Goal: Task Accomplishment & Management: Complete application form

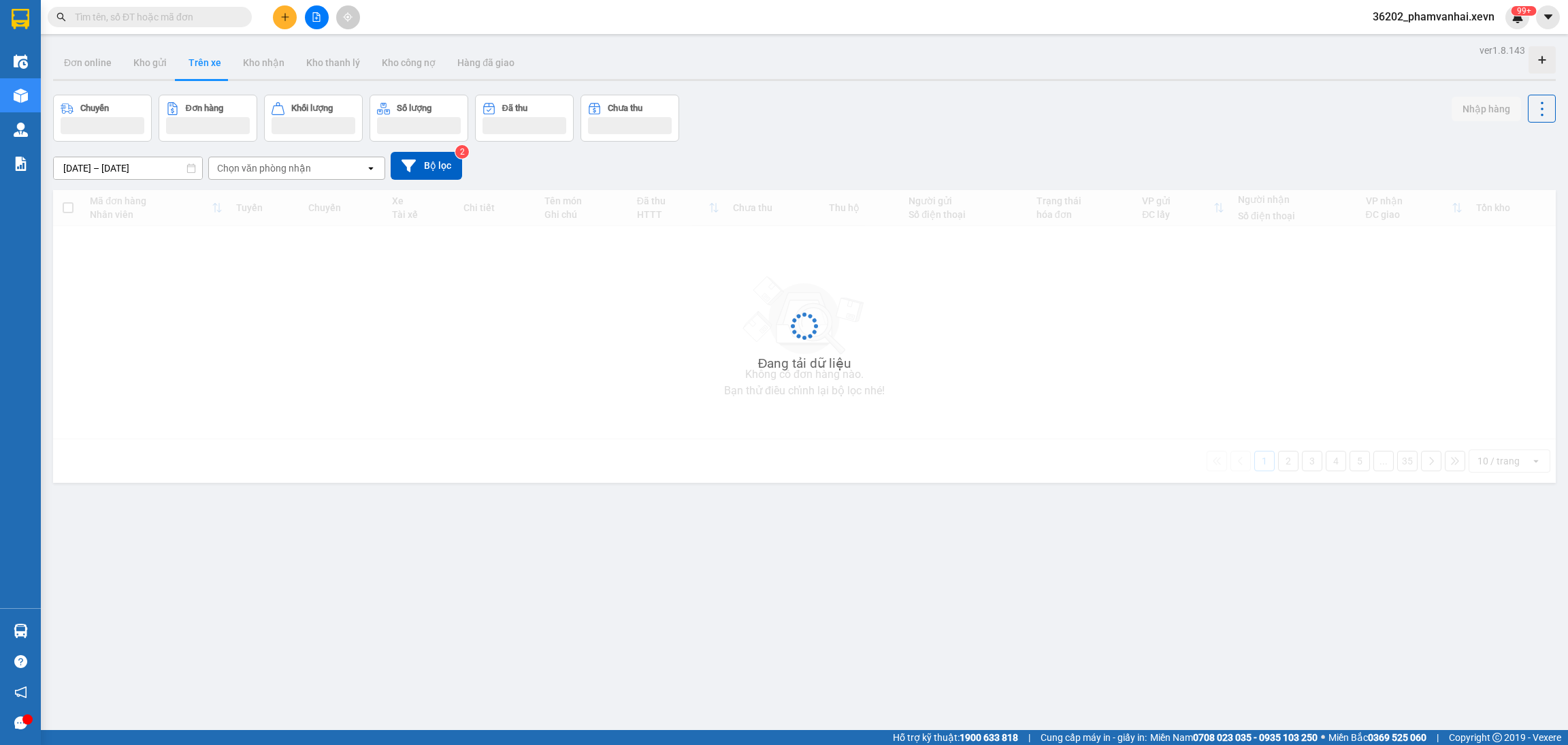
drag, startPoint x: 1516, startPoint y: 22, endPoint x: 1504, endPoint y: 35, distance: 17.7
click at [1516, 22] on img at bounding box center [1517, 17] width 12 height 12
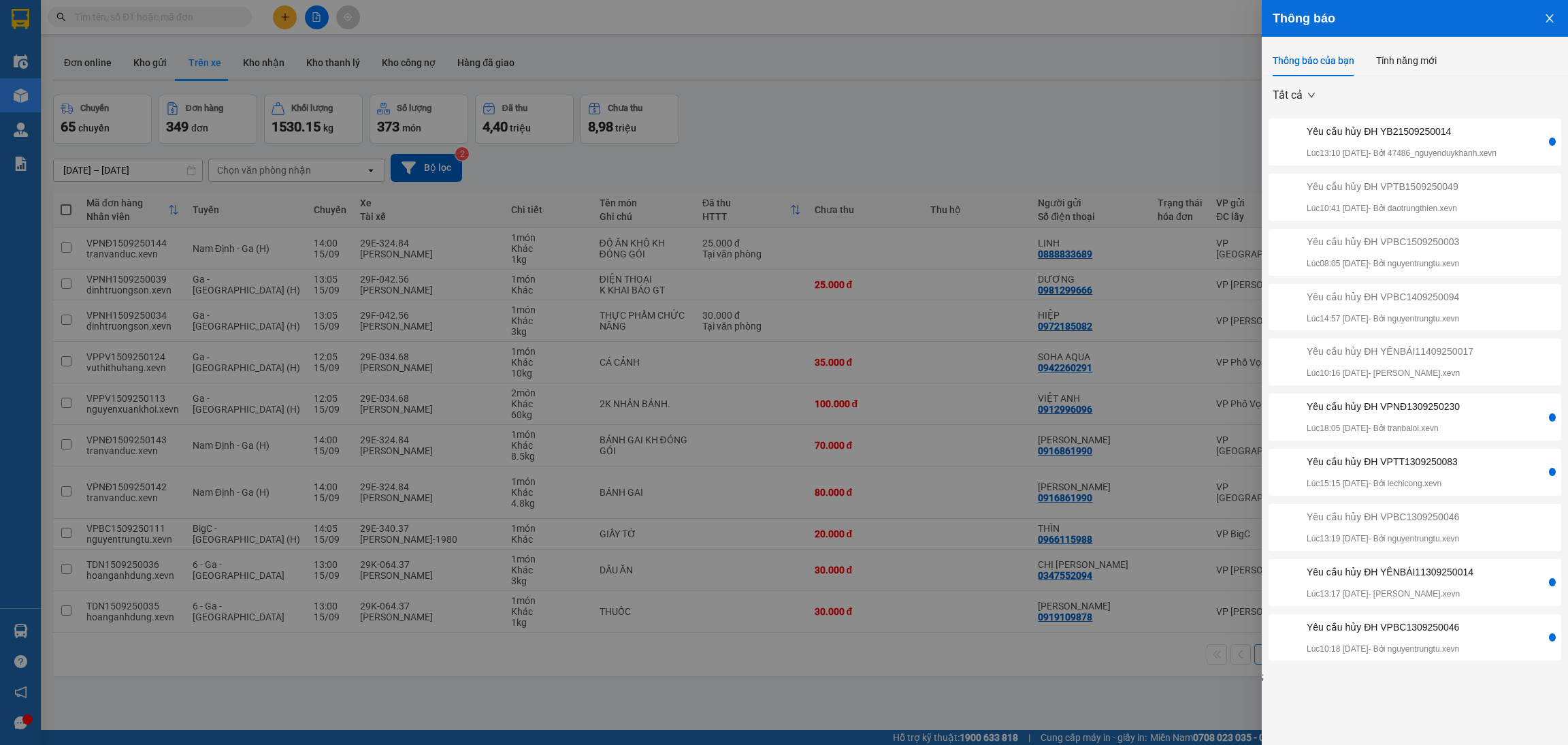
click at [1390, 131] on div "Yêu cầu hủy ĐH YB21509250014" at bounding box center [1402, 132] width 190 height 15
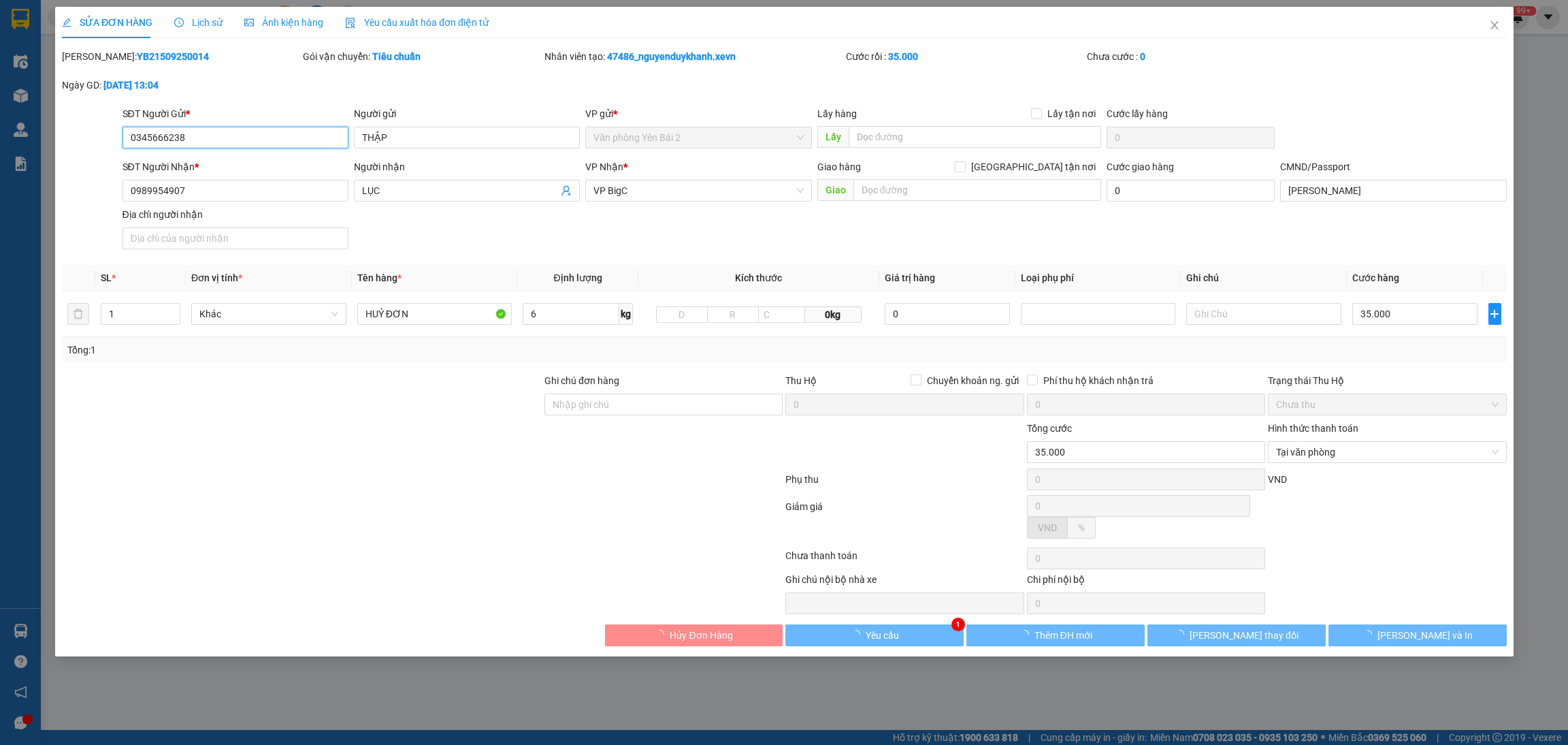
type input "0345666238"
type input "THẬP"
type input "0989954907"
type input "LỤC"
type input "[PERSON_NAME]"
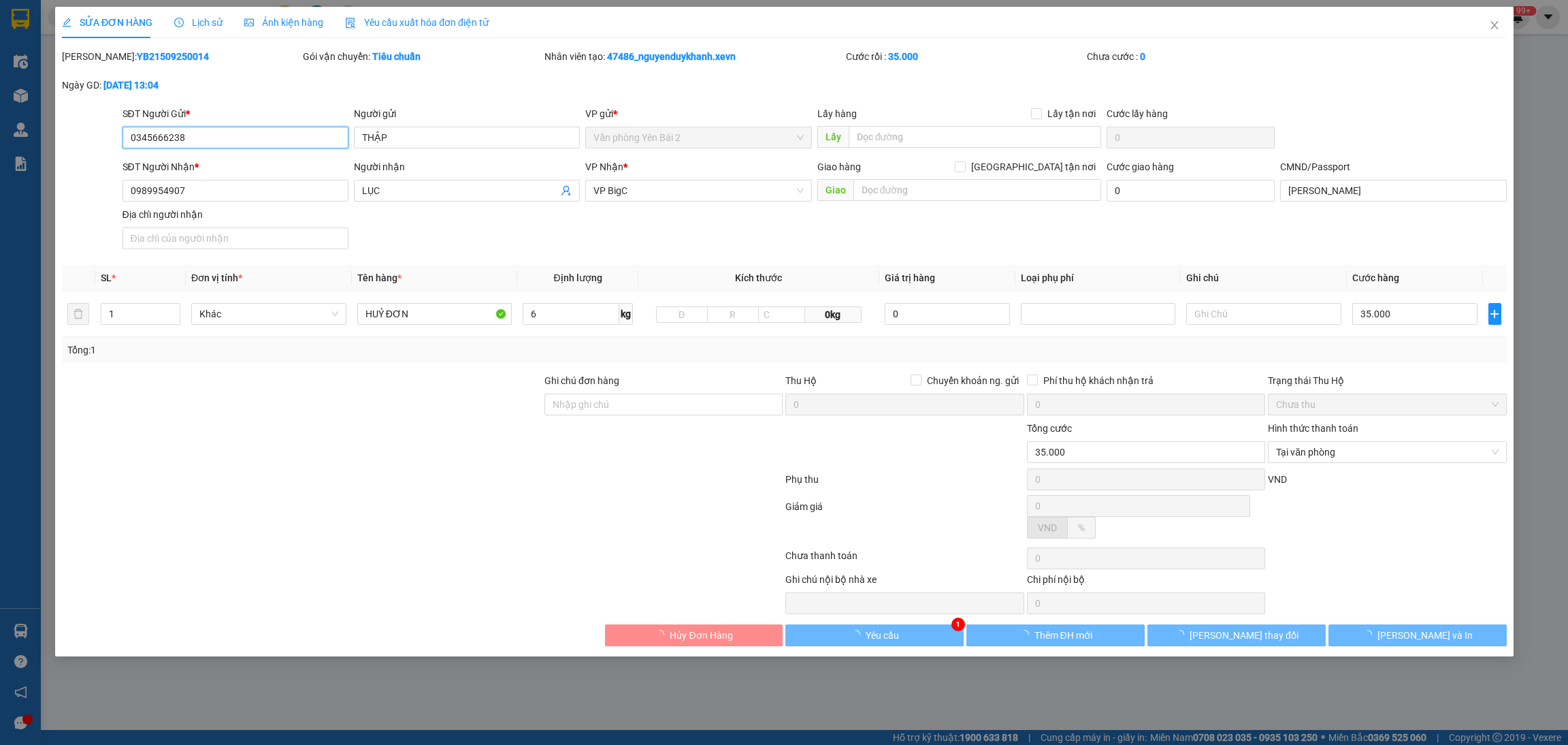
type input "35.000"
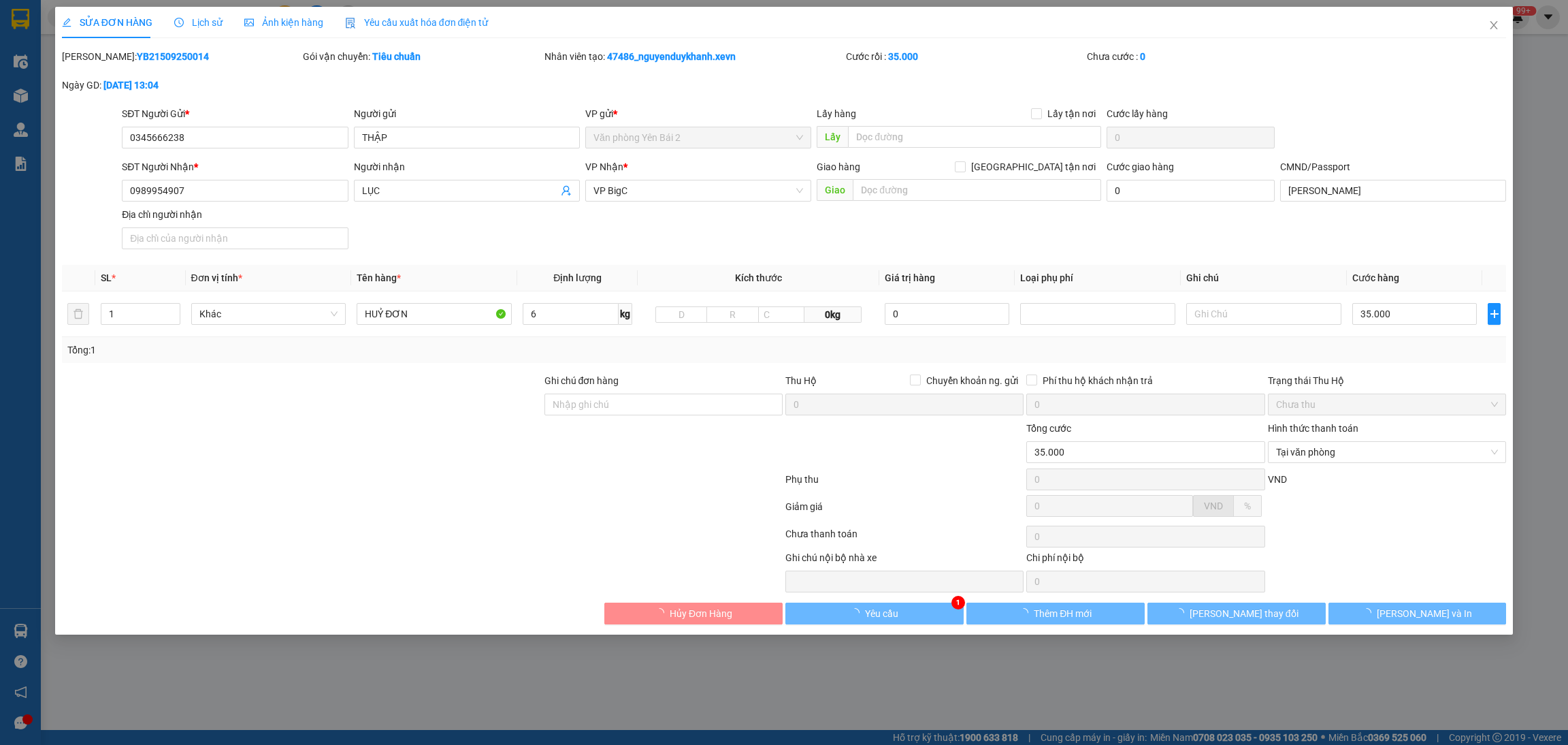
click at [917, 629] on div "SỬA ĐƠN HÀNG Lịch sử Ảnh kiện hàng Yêu cầu xuất hóa đơn điện tử Total Paid Fee …" at bounding box center [784, 320] width 1459 height 627
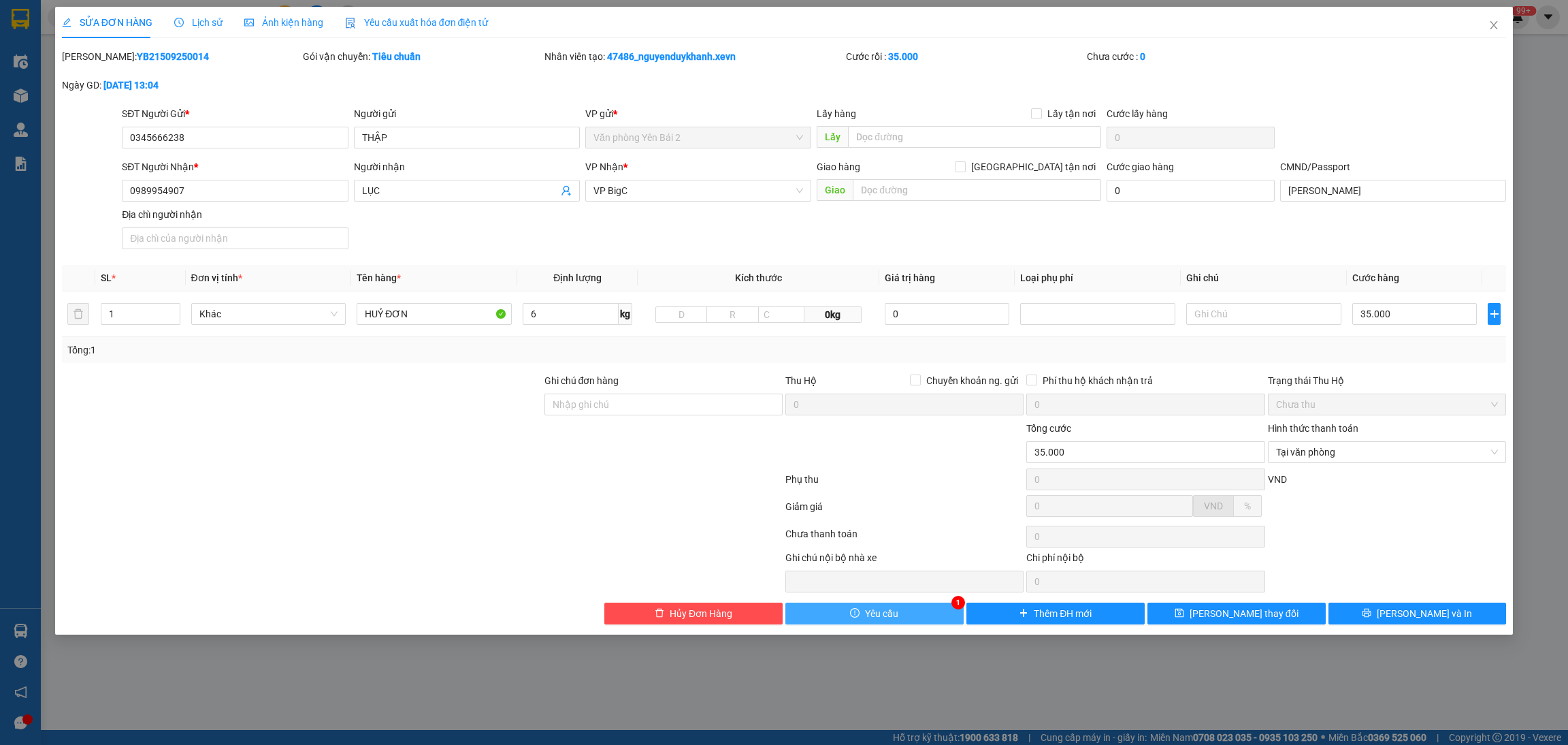
click at [921, 617] on button "Yêu cầu" at bounding box center [875, 613] width 178 height 22
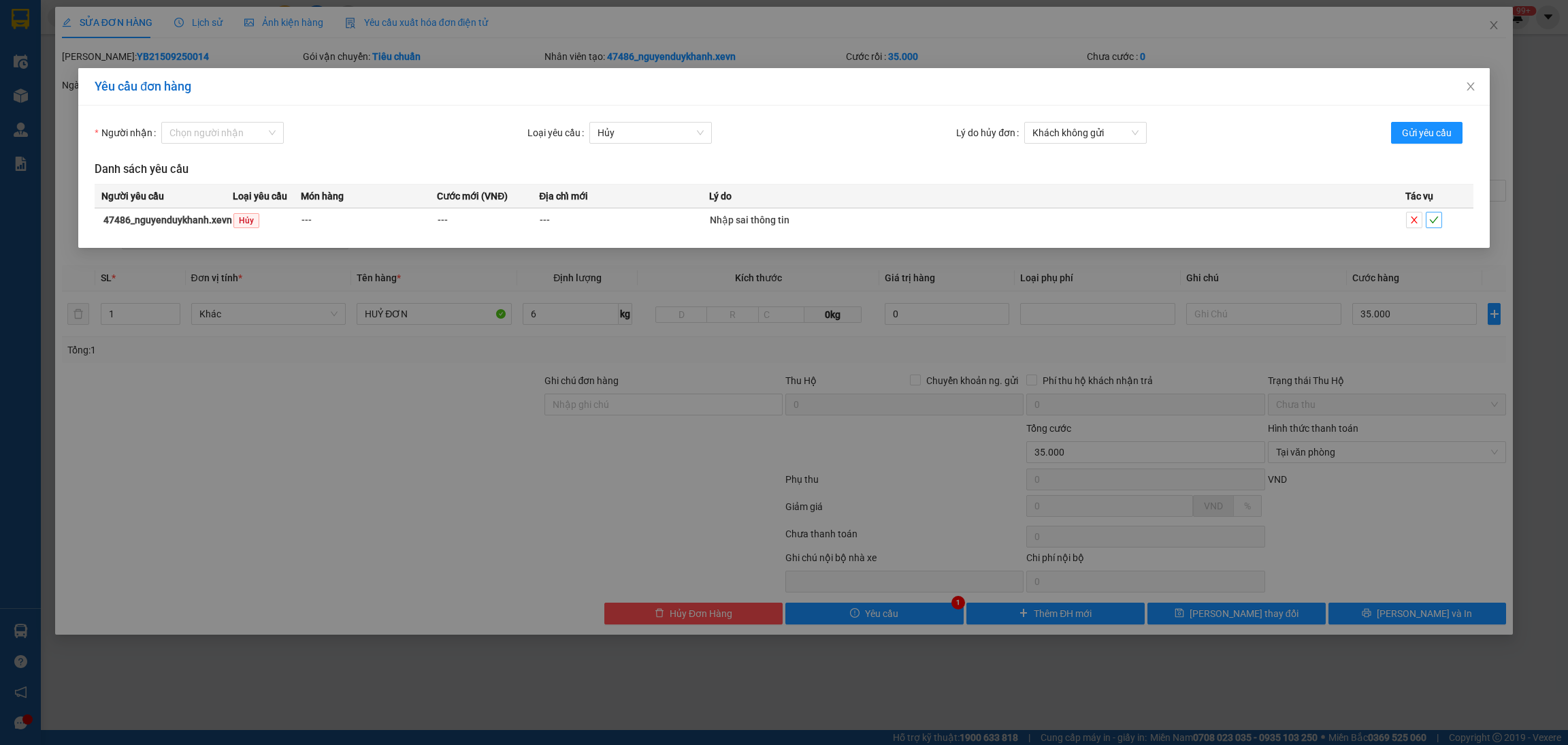
click at [1433, 216] on icon "check" at bounding box center [1434, 220] width 9 height 9
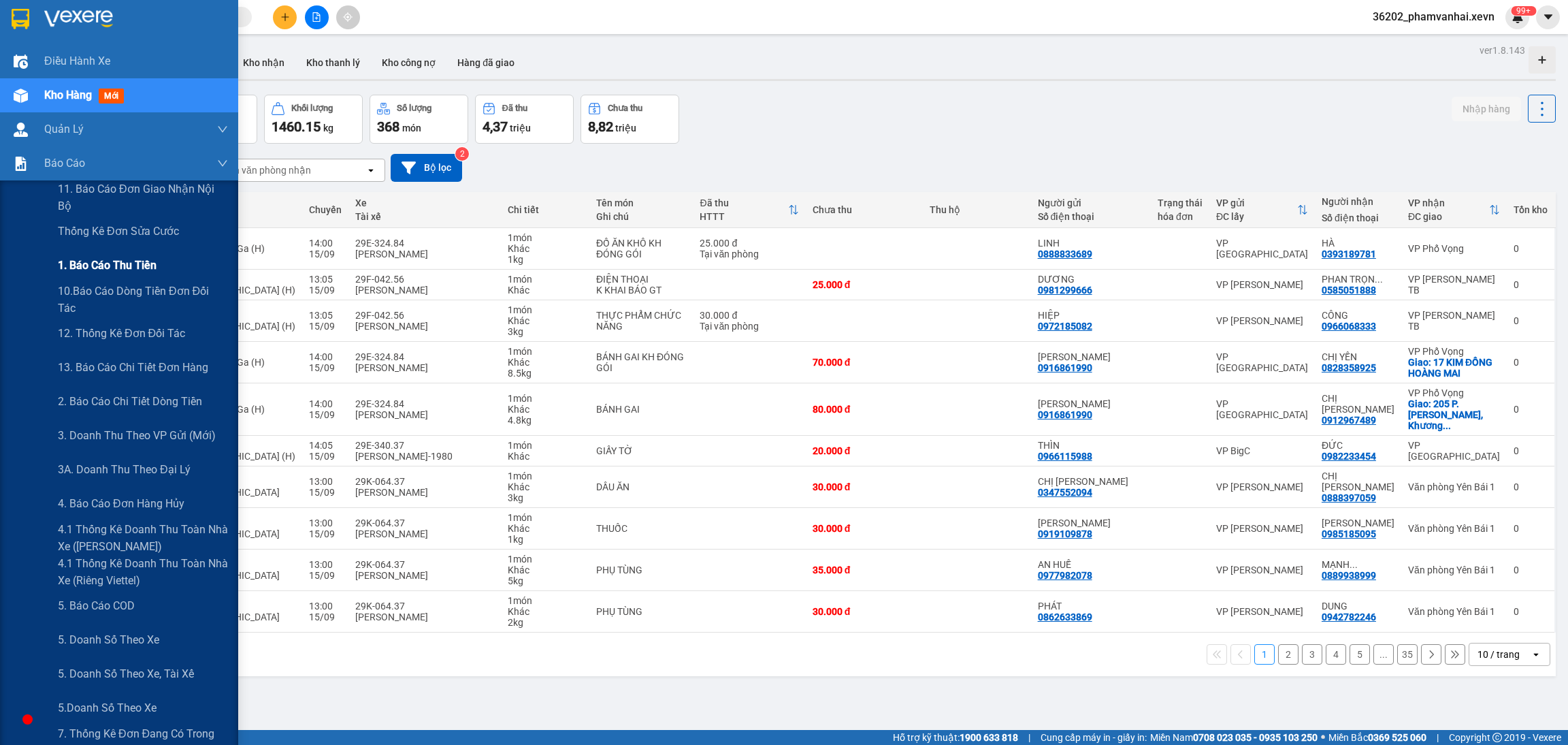
click at [128, 263] on span "1. Báo cáo thu tiền" at bounding box center [107, 265] width 98 height 17
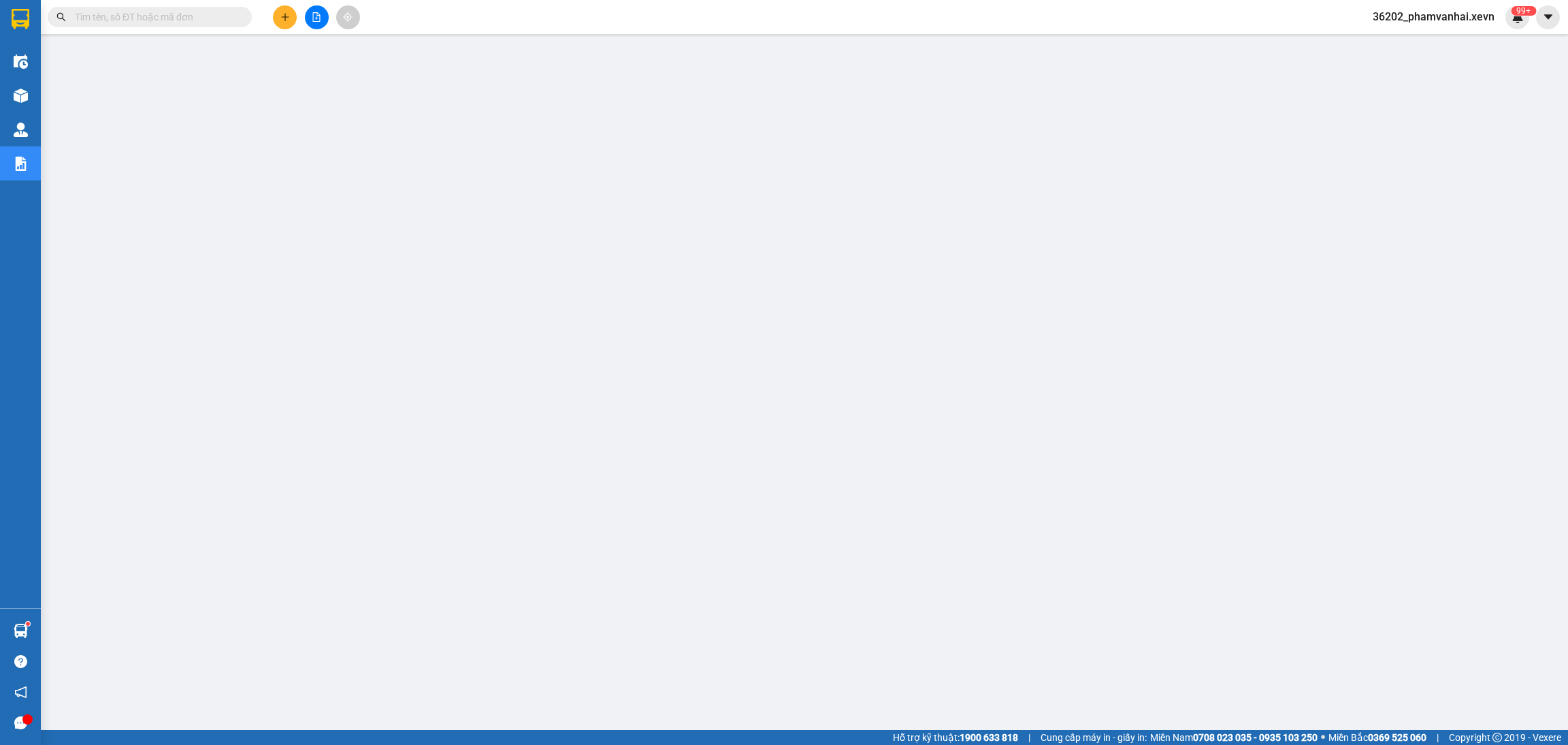
click at [190, 13] on input "text" at bounding box center [155, 17] width 161 height 15
paste input "VPBC0609250129"
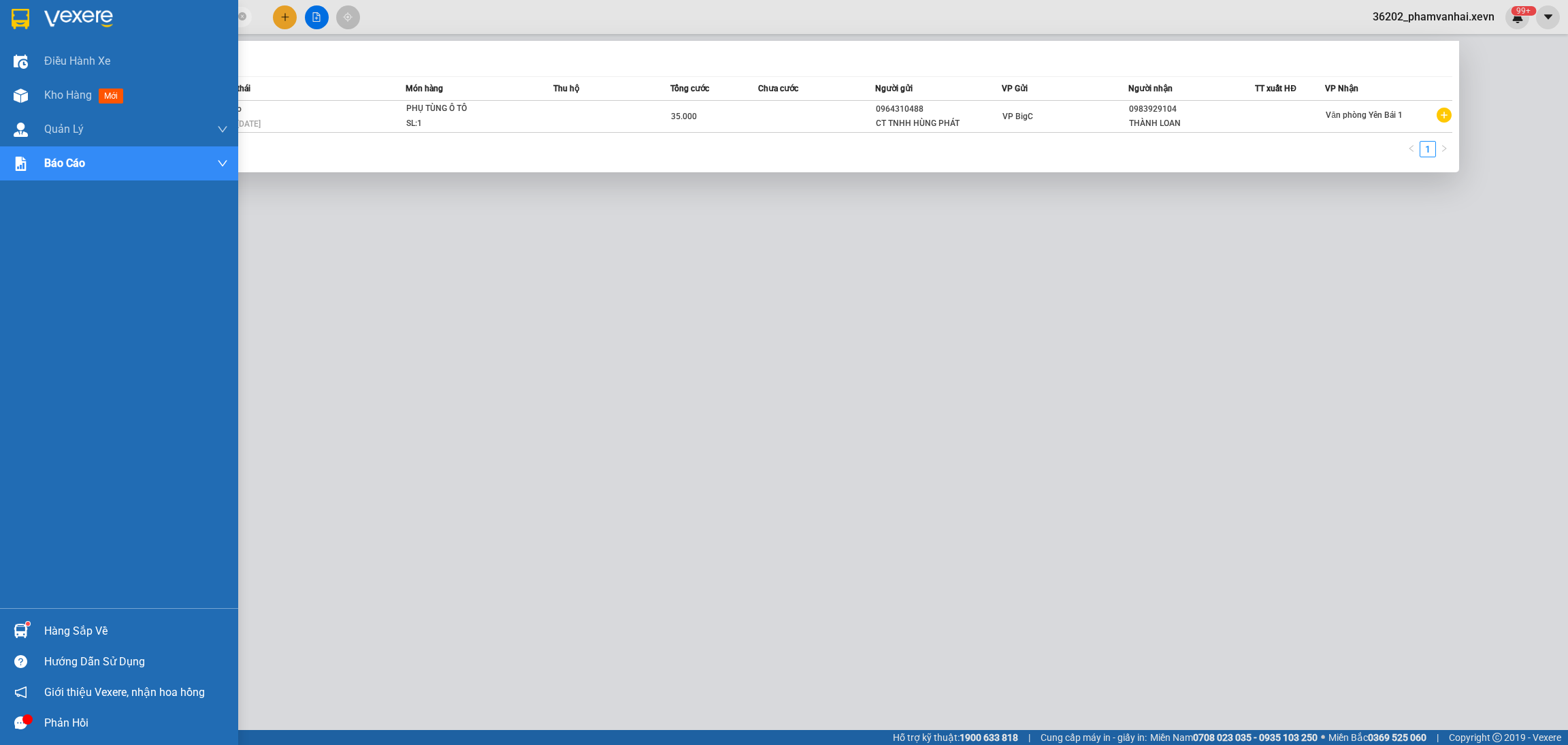
drag, startPoint x: 174, startPoint y: 22, endPoint x: 235, endPoint y: 50, distance: 67.1
click at [36, 13] on section "Kết quả tìm kiếm ( 1 ) Bộ lọc Mã ĐH Trạng thái Món hàng Thu hộ Tổng cước Chưa c…" at bounding box center [784, 372] width 1568 height 745
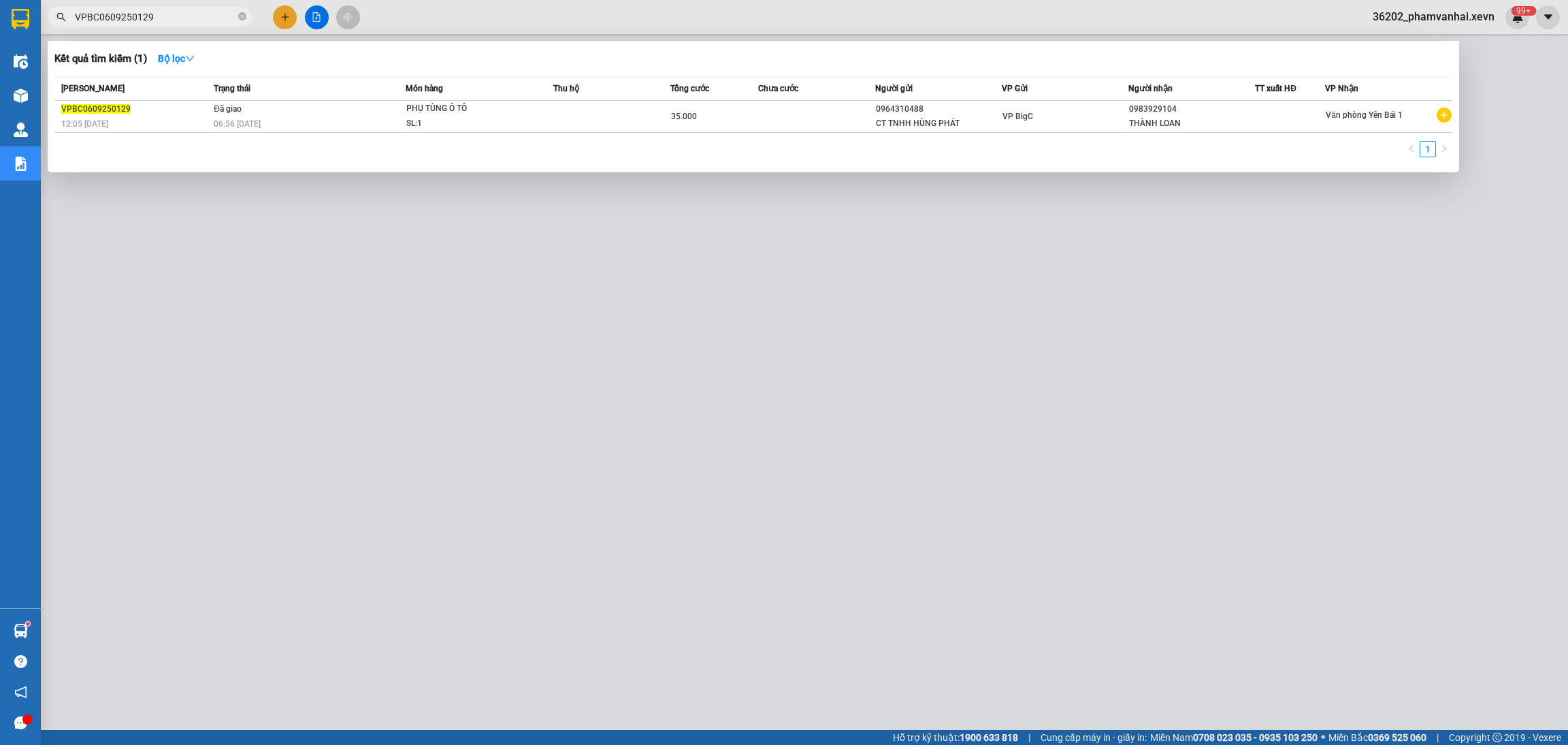
click at [143, 12] on input "VPBC0609250129" at bounding box center [155, 17] width 161 height 15
click at [149, 17] on input "VPBC0609250129" at bounding box center [155, 17] width 161 height 15
drag, startPoint x: 211, startPoint y: 13, endPoint x: 189, endPoint y: 17, distance: 22.4
click at [191, 16] on input "VPBC0609250129" at bounding box center [155, 17] width 161 height 15
drag, startPoint x: 189, startPoint y: 17, endPoint x: 73, endPoint y: 29, distance: 116.6
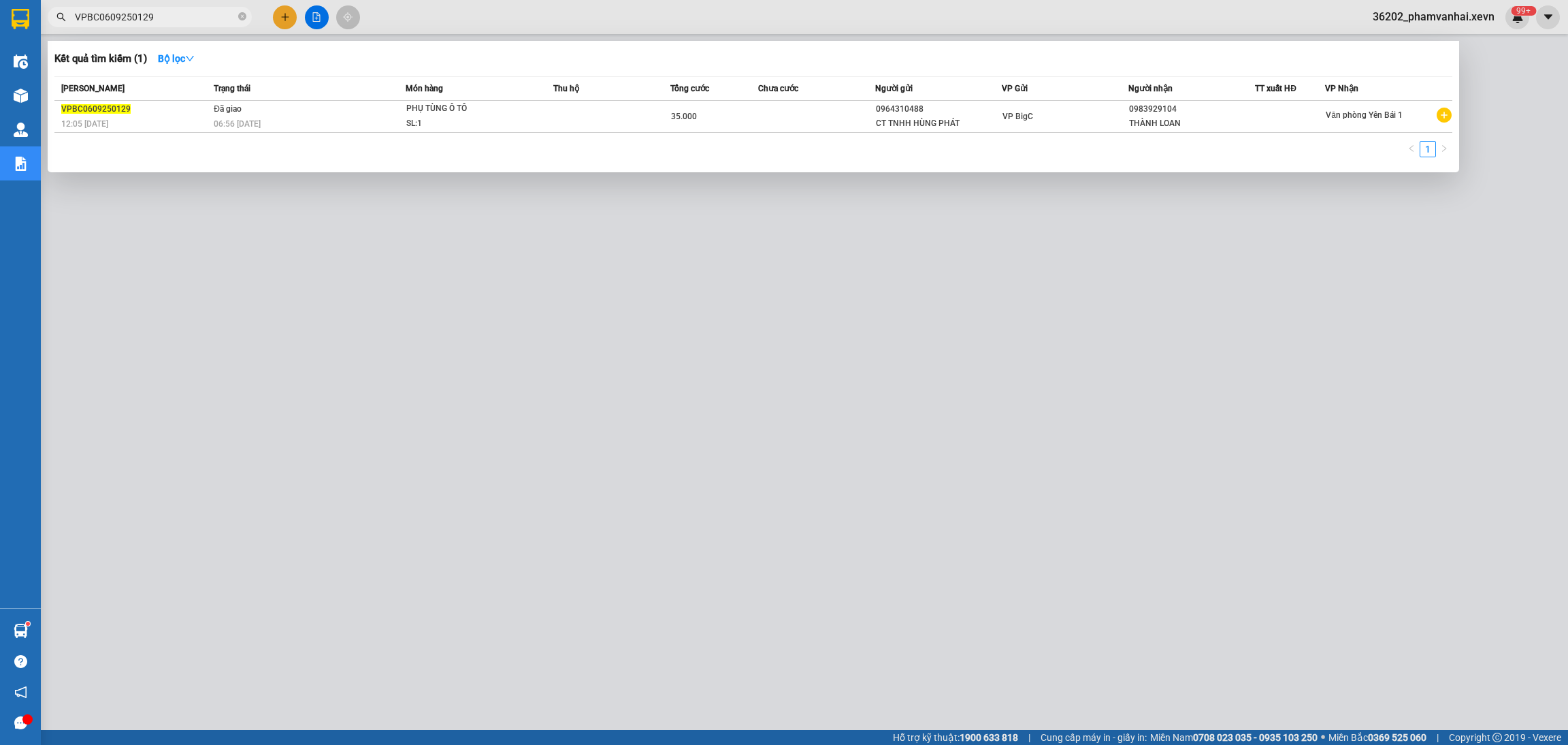
click at [73, 29] on div "Kết quả tìm kiếm ( 1 ) Bộ lọc Mã ĐH Trạng thái Món hàng Thu hộ Tổng cước Chưa c…" at bounding box center [132, 17] width 266 height 24
paste input "NĐ060925008"
drag, startPoint x: 172, startPoint y: 17, endPoint x: 49, endPoint y: 4, distance: 123.7
click at [49, 6] on div "Kết quả tìm kiếm ( 1 ) Bộ lọc Mã ĐH Trạng thái Món hàng Thu hộ Tổng cước Chưa c…" at bounding box center [132, 17] width 266 height 24
paste input "123"
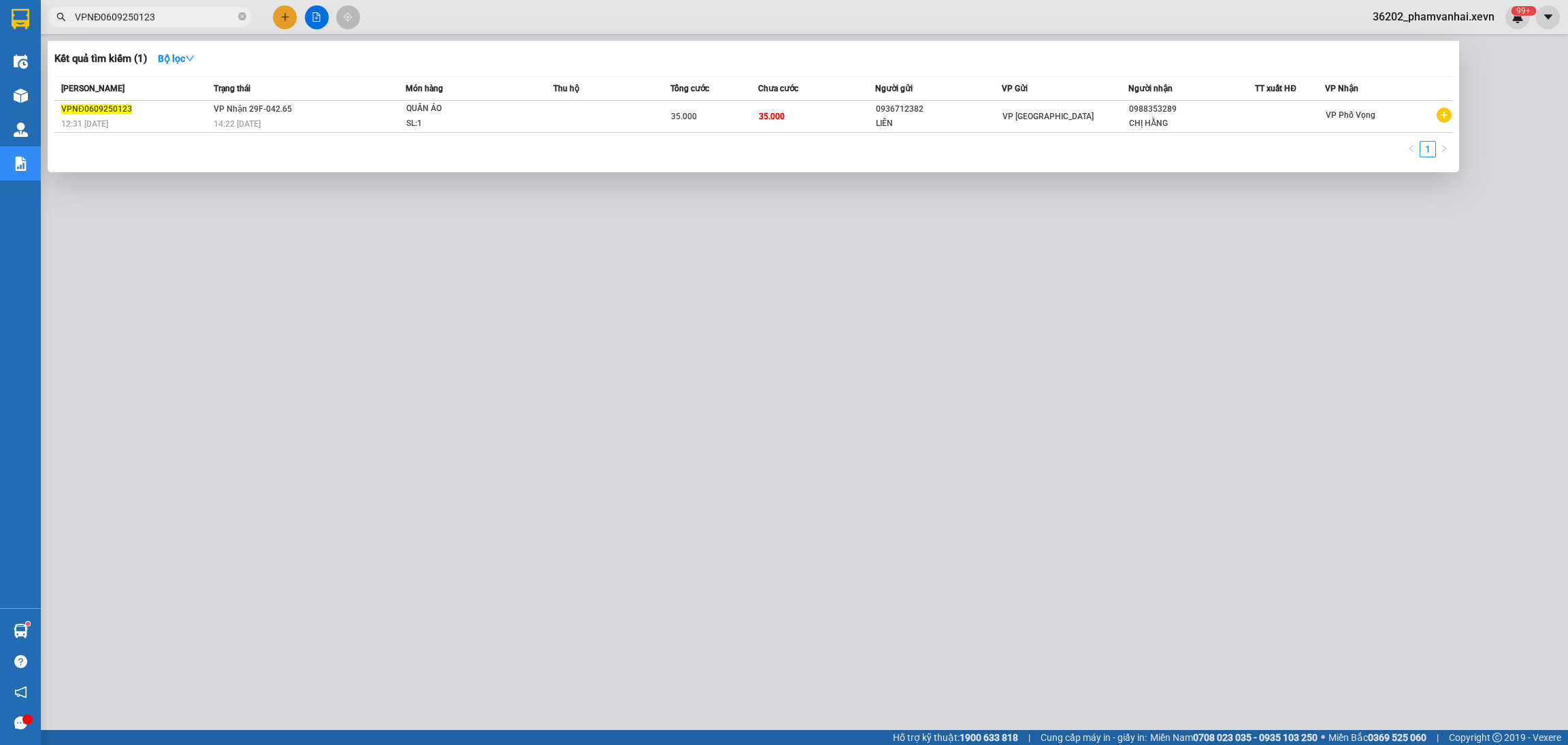
drag, startPoint x: 174, startPoint y: 18, endPoint x: 66, endPoint y: 17, distance: 108.0
click at [66, 17] on span "VPNĐ0609250123" at bounding box center [150, 17] width 204 height 20
paste input "82"
type input "VPNĐ0609250182"
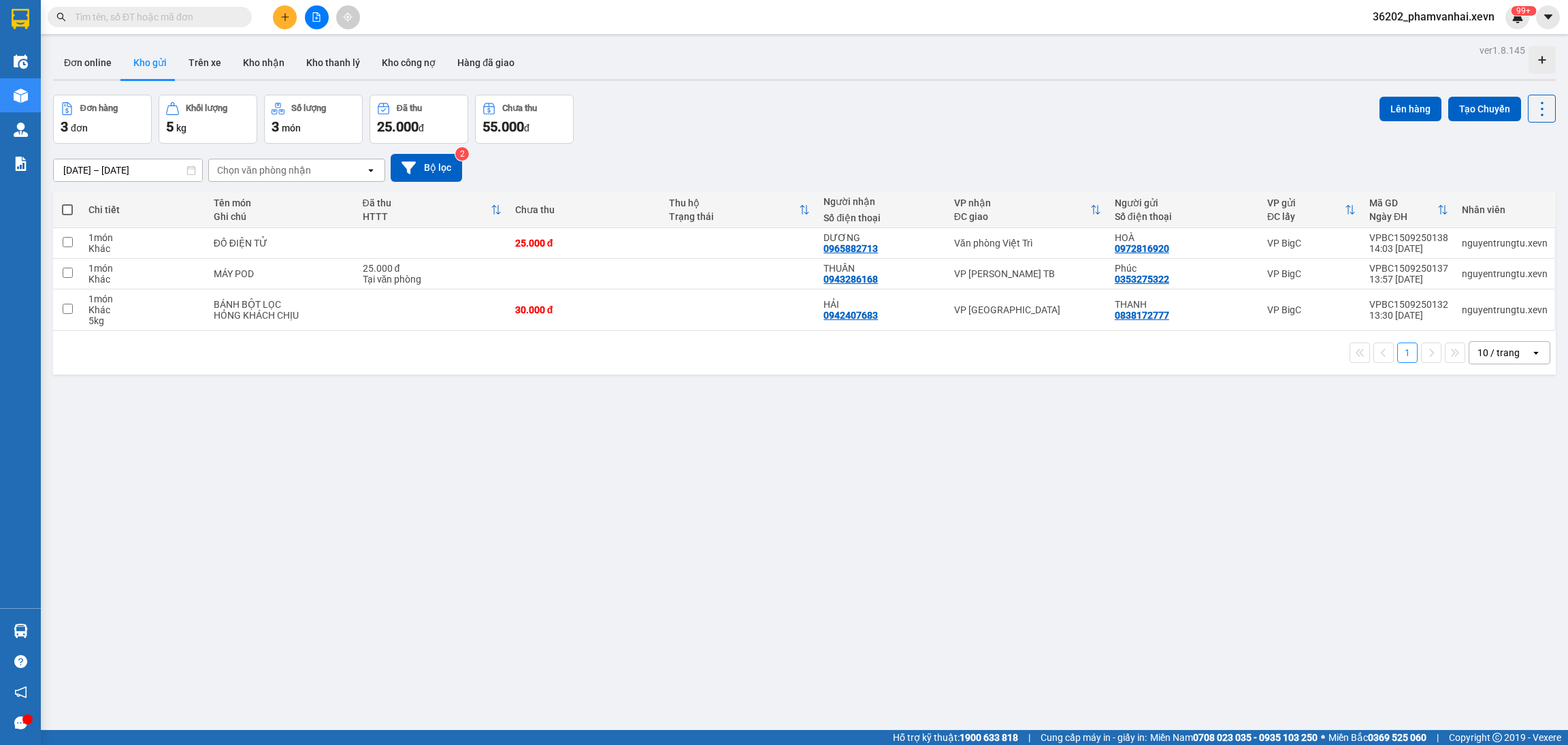
click at [1509, 28] on div "36202_phamvanhai.xevn 99+" at bounding box center [1446, 17] width 167 height 24
click at [1523, 10] on sup "99+" at bounding box center [1523, 11] width 25 height 9
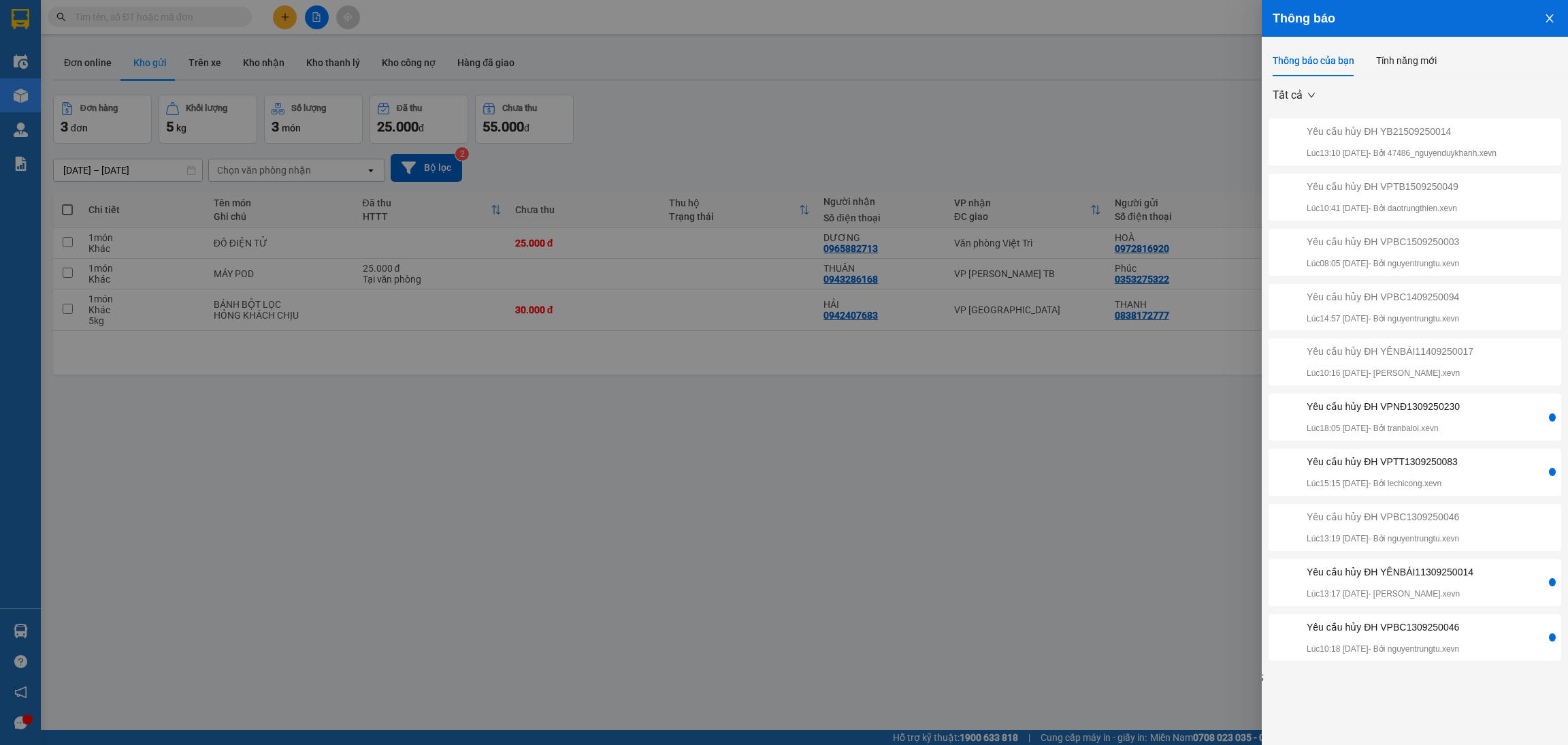
click at [1442, 441] on div "Yêu cầu hủy ĐH YB21509250014 Lúc 13:10 15/09/2025 - Bởi 47486_nguyenduykhanh.xe…" at bounding box center [1414, 394] width 306 height 550
click at [1117, 465] on div at bounding box center [784, 372] width 1568 height 745
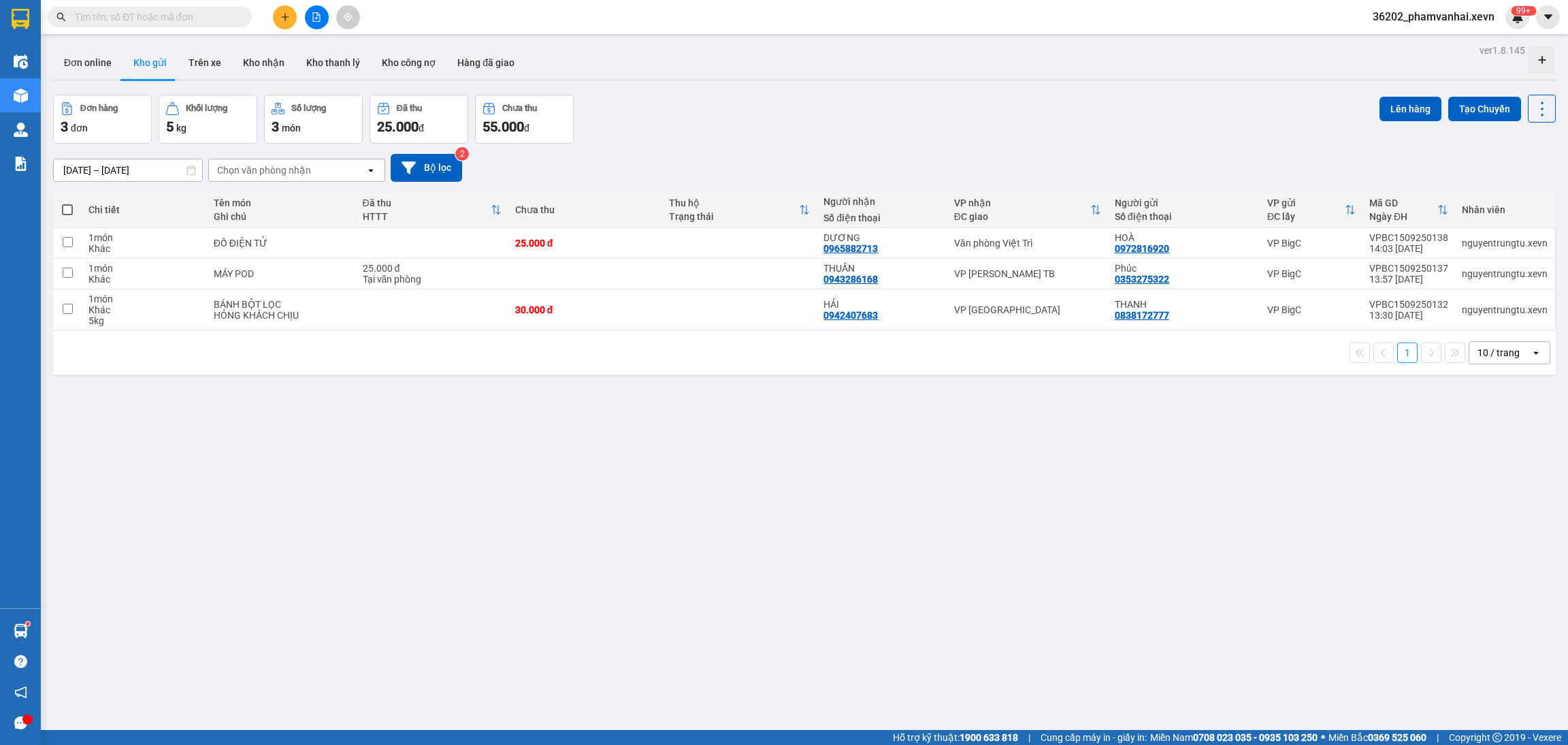
click at [988, 709] on div "ver 1.8.145 Đơn online Kho gửi Trên xe Kho nhận Kho thanh lý Kho công nợ Hàng đ…" at bounding box center [805, 413] width 1514 height 745
click at [1506, 20] on div "99+" at bounding box center [1517, 17] width 24 height 24
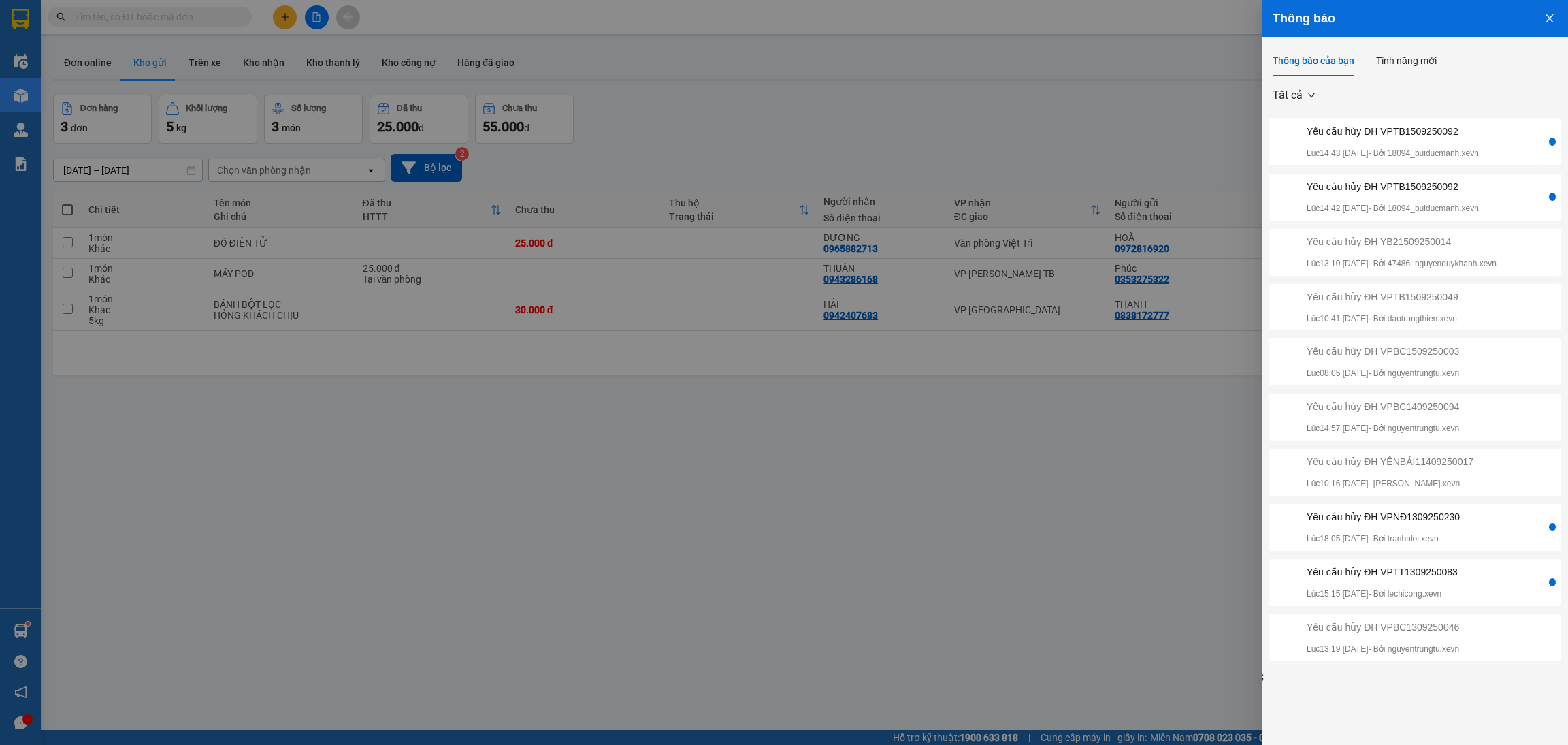
click at [1469, 132] on div "Yêu cầu hủy ĐH VPTB1509250092" at bounding box center [1392, 132] width 172 height 15
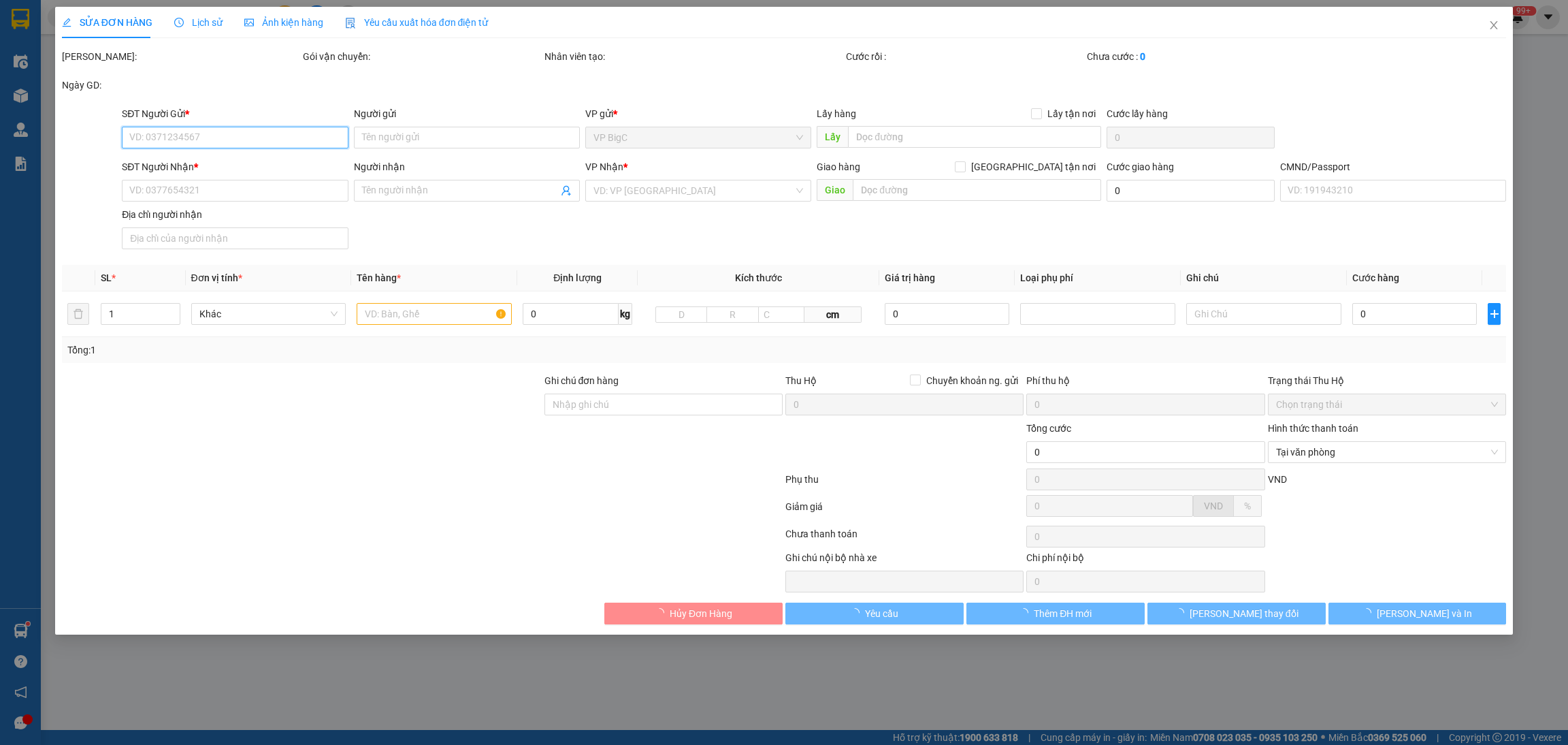
type input "0913736666"
type input "minh hoàng"
type input "0911547991"
type input "chị loan"
checkbox input "true"
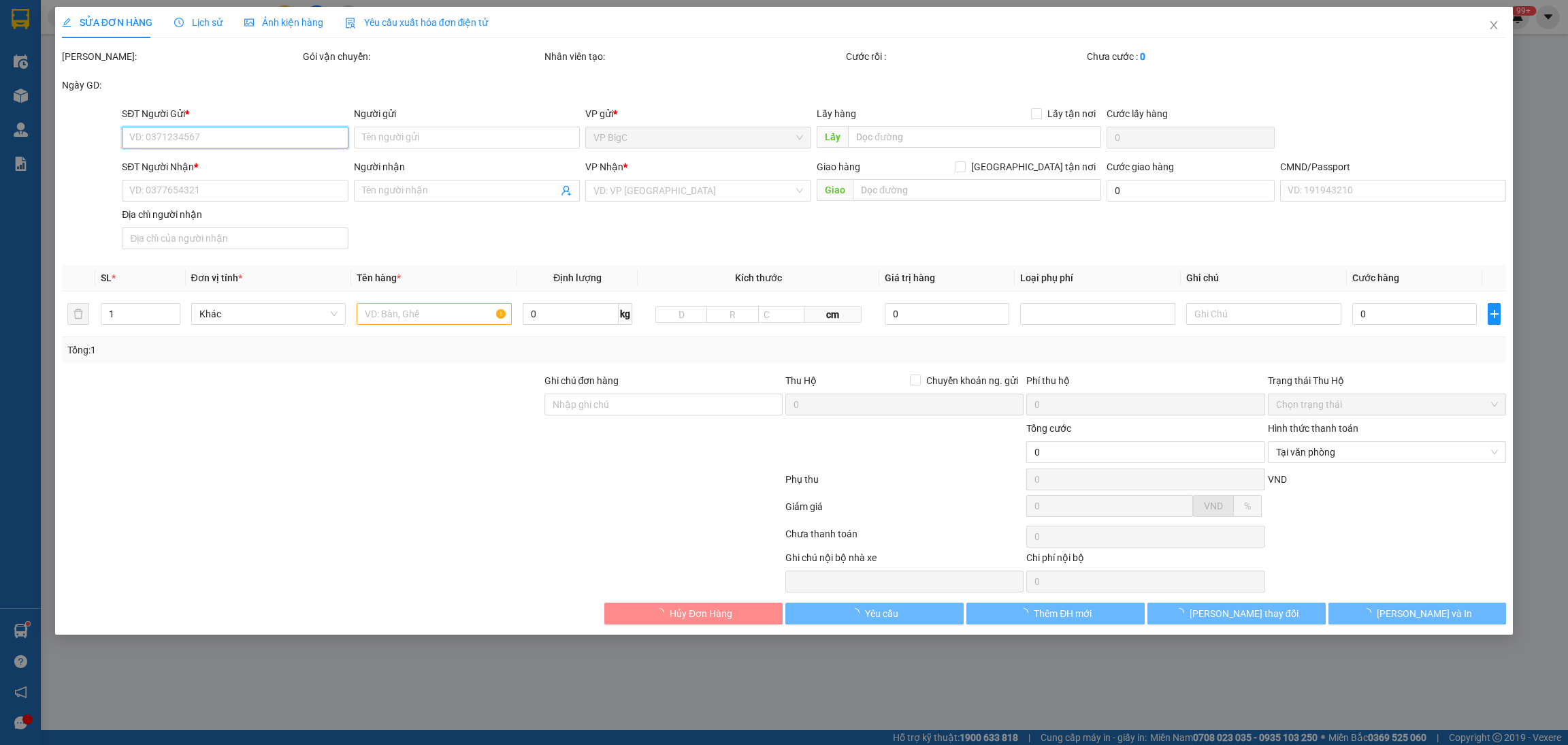
type input "Hemisco Xa La, Tòa nhà Hemisco, P. Phúc La, Hà Đông, Hà Nội, Vietnam"
type input "123"
type input "180.000"
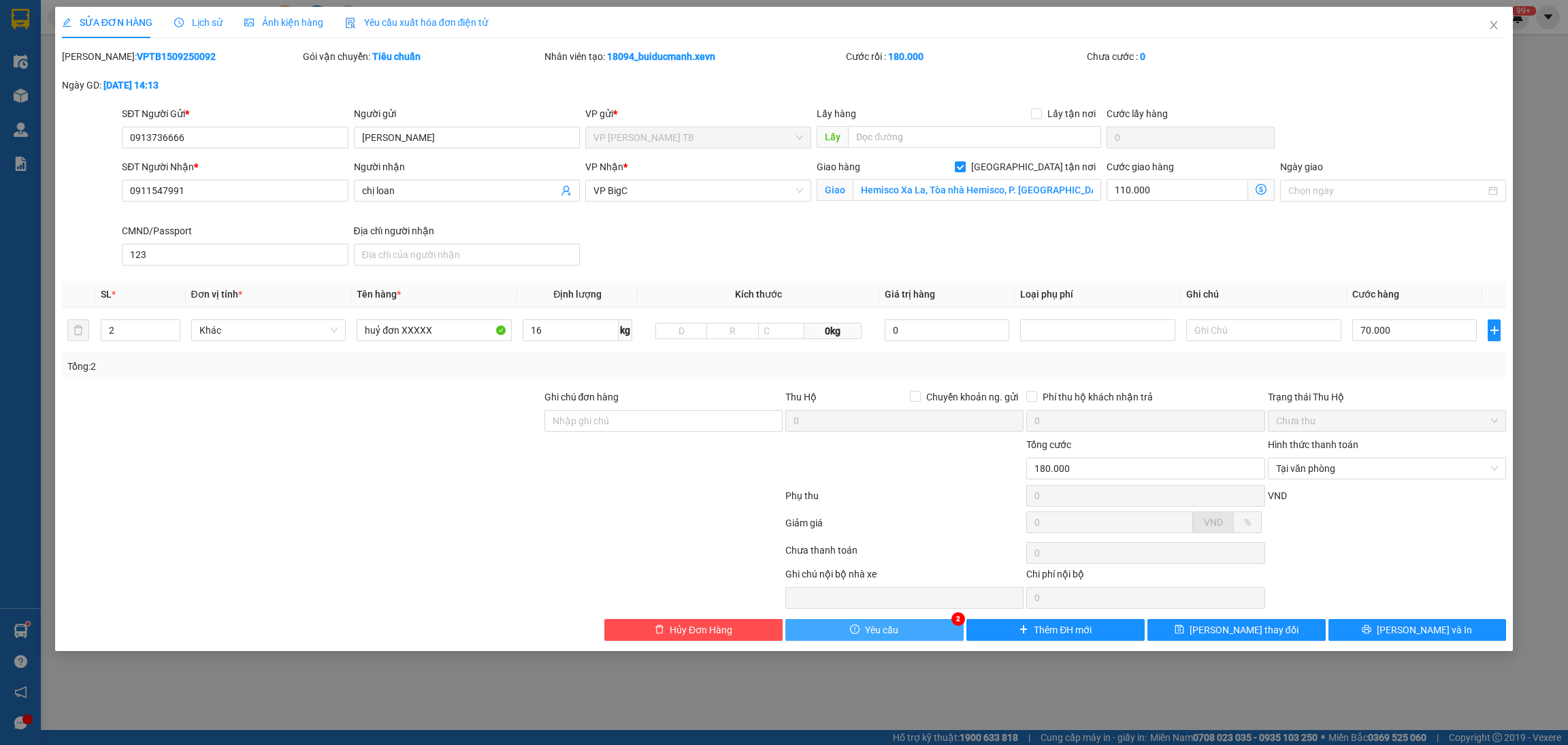
click at [904, 631] on button "Yêu cầu" at bounding box center [875, 630] width 178 height 22
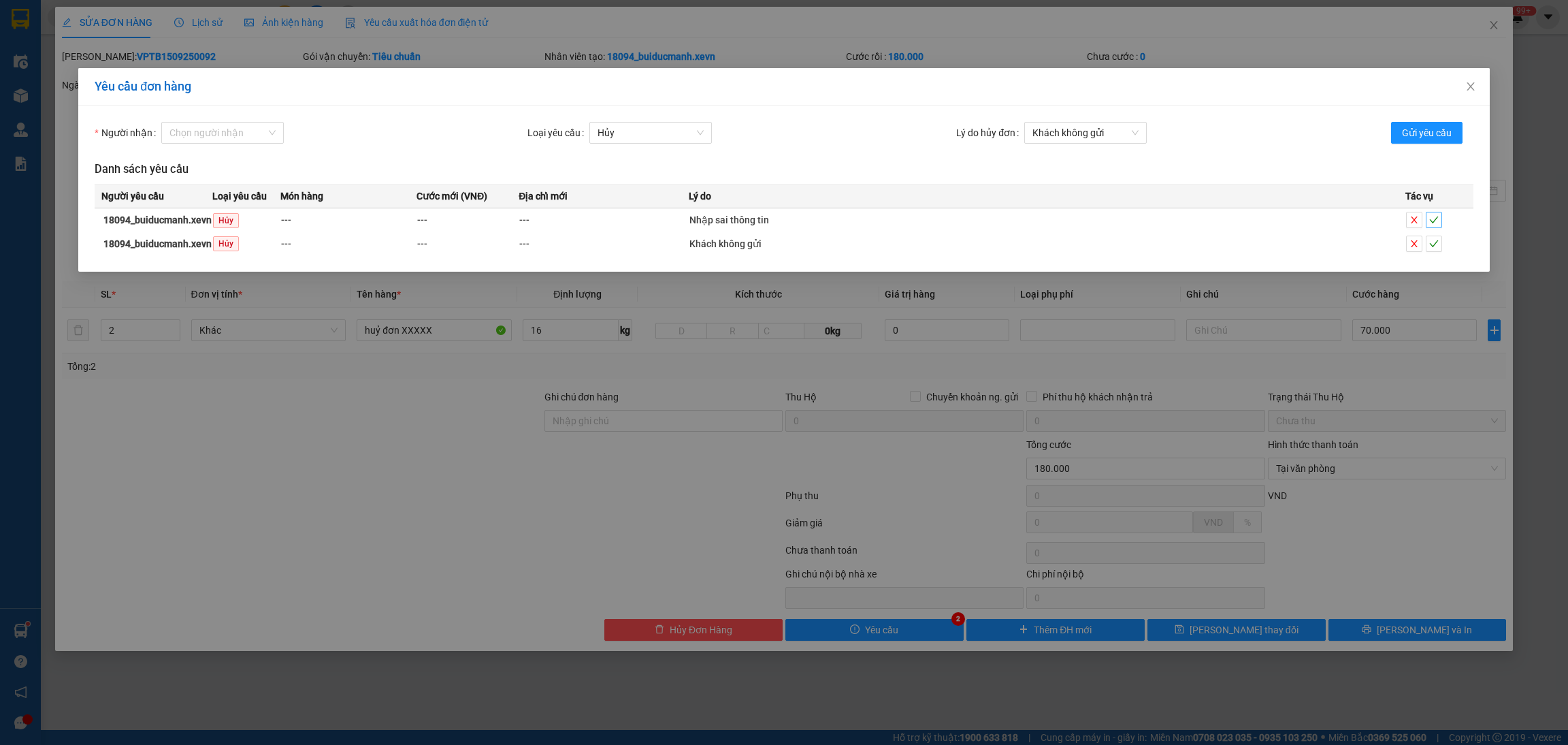
click at [1435, 215] on icon "check" at bounding box center [1434, 220] width 9 height 9
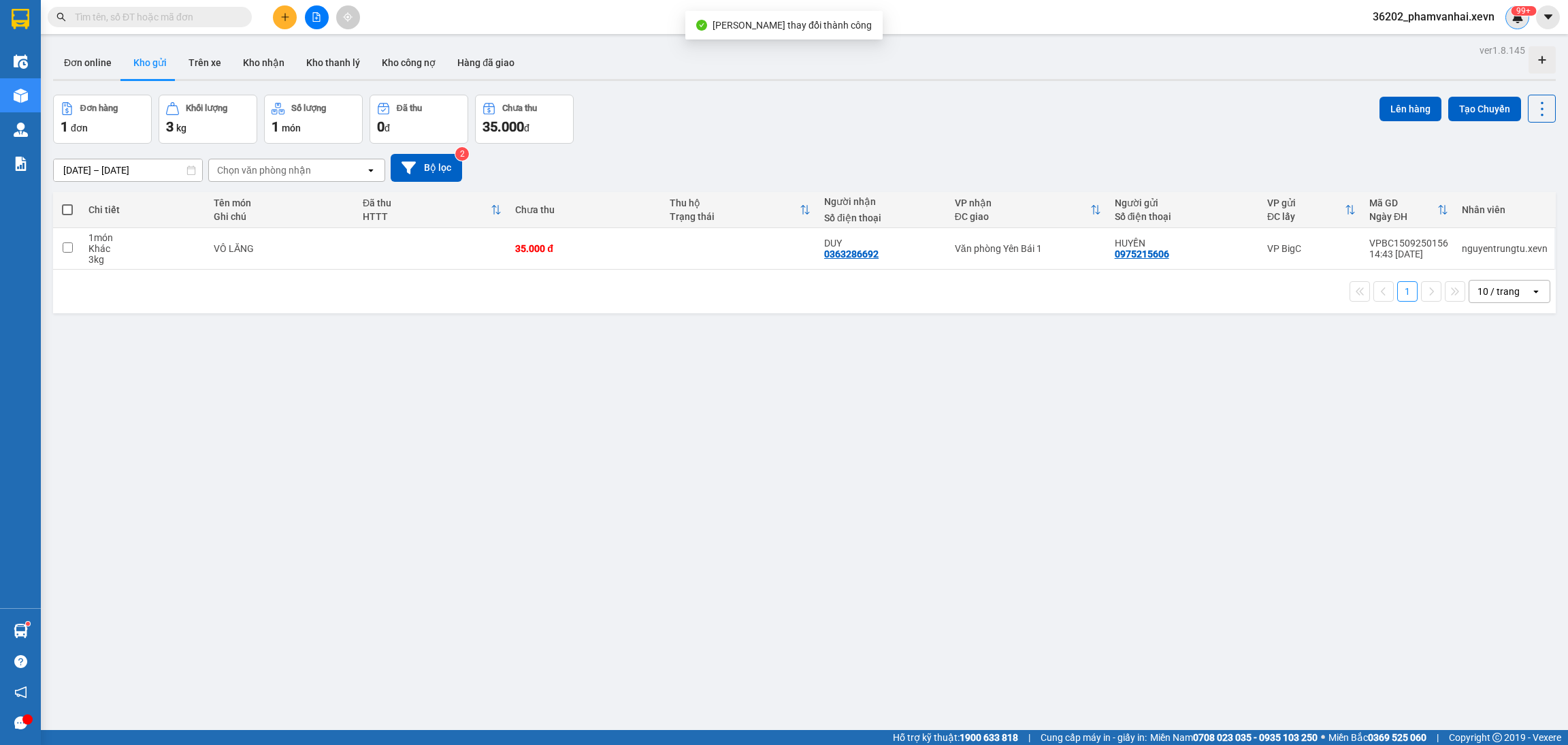
click at [1513, 24] on div "99+" at bounding box center [1517, 17] width 24 height 24
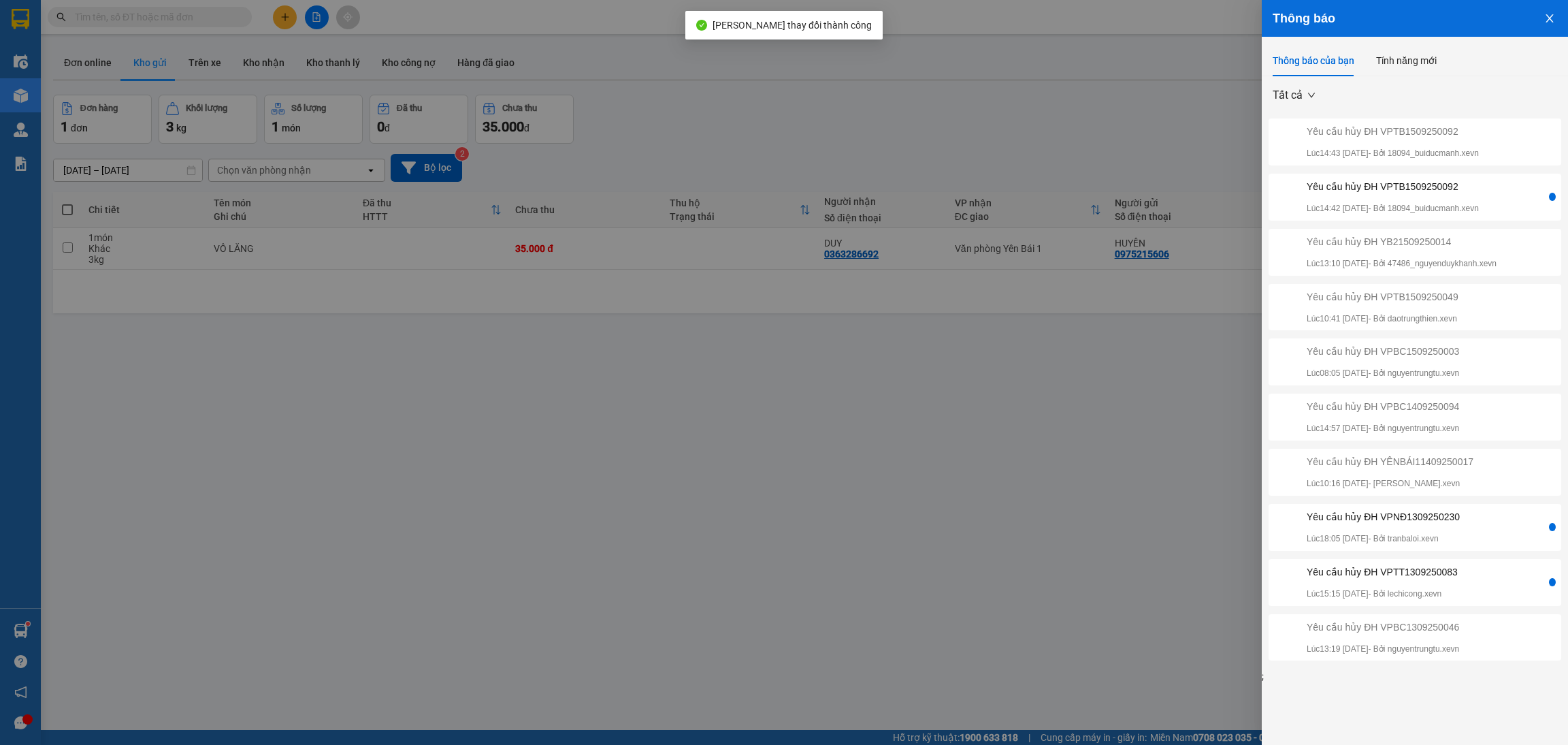
click at [1461, 204] on p "Lúc 14:42 15/09/2025 - Bởi 18094_buiducmanh.xevn" at bounding box center [1392, 209] width 172 height 13
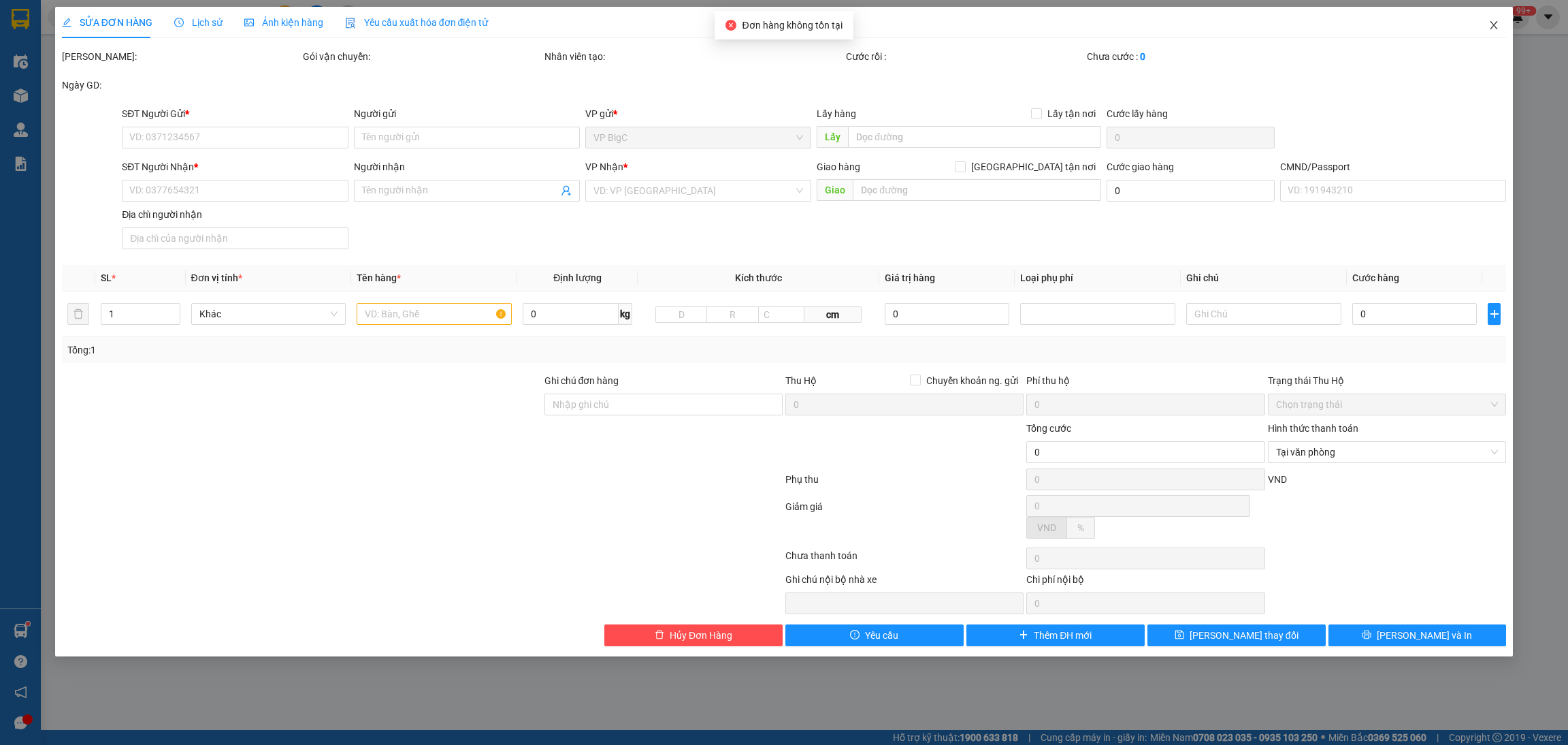
click at [1500, 17] on span "Close" at bounding box center [1494, 25] width 38 height 38
